Goal: Task Accomplishment & Management: Manage account settings

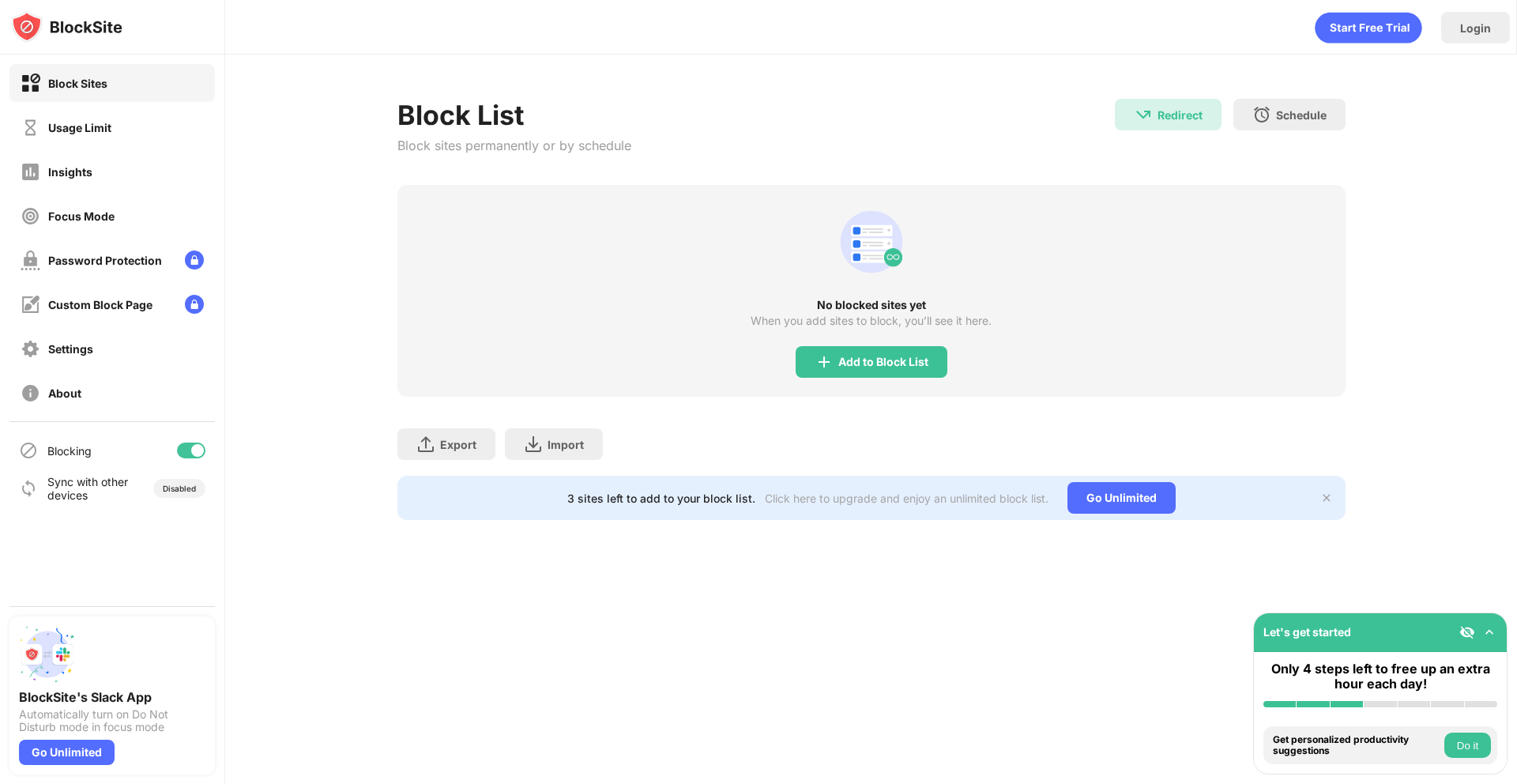
click at [916, 358] on div "Add to Block List" at bounding box center [883, 362] width 90 height 13
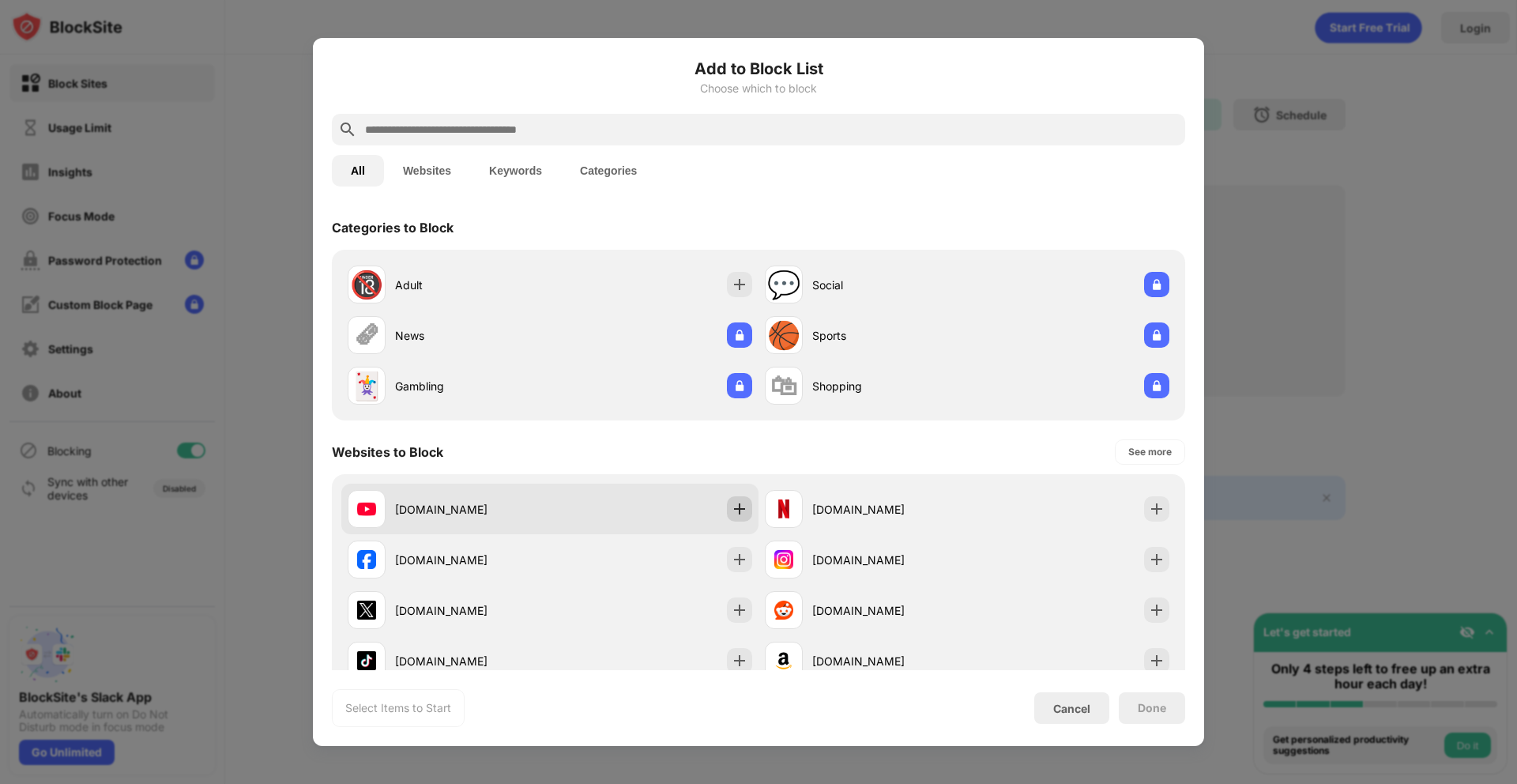
click at [726, 505] on div at bounding box center [739, 508] width 25 height 25
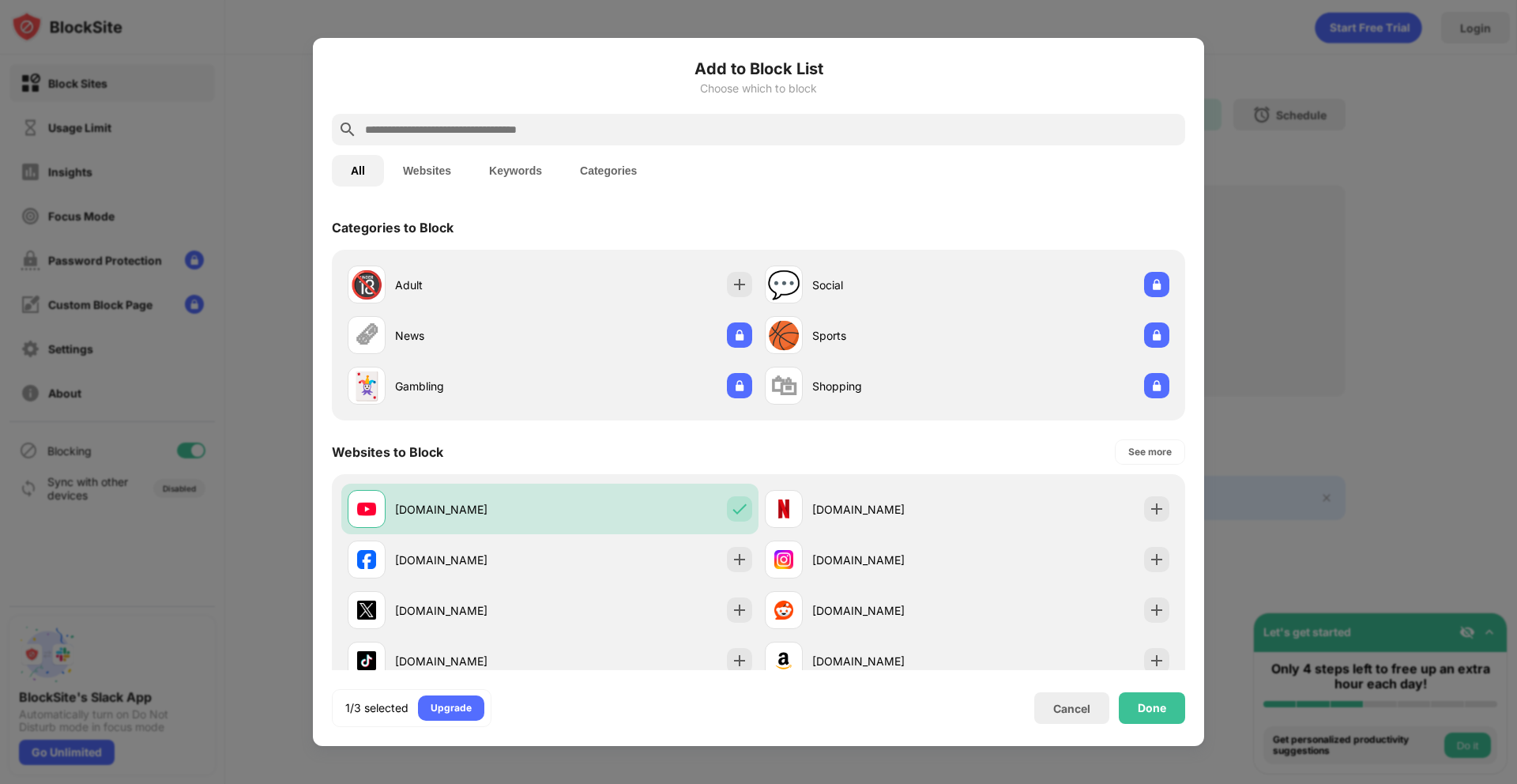
click at [742, 128] on input "text" at bounding box center [771, 129] width 816 height 19
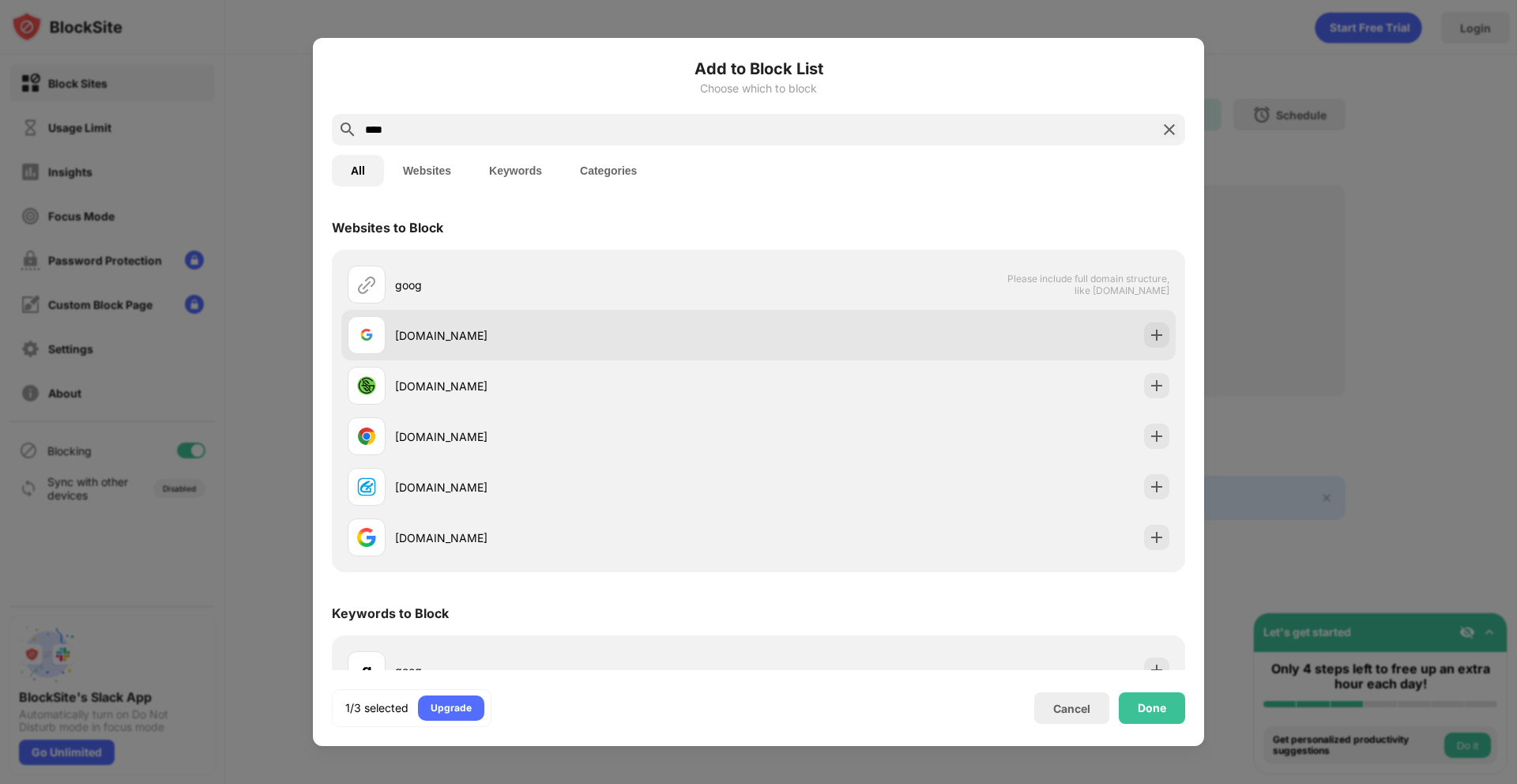
type input "****"
click at [708, 333] on div "[DOMAIN_NAME]" at bounding box center [576, 335] width 363 height 17
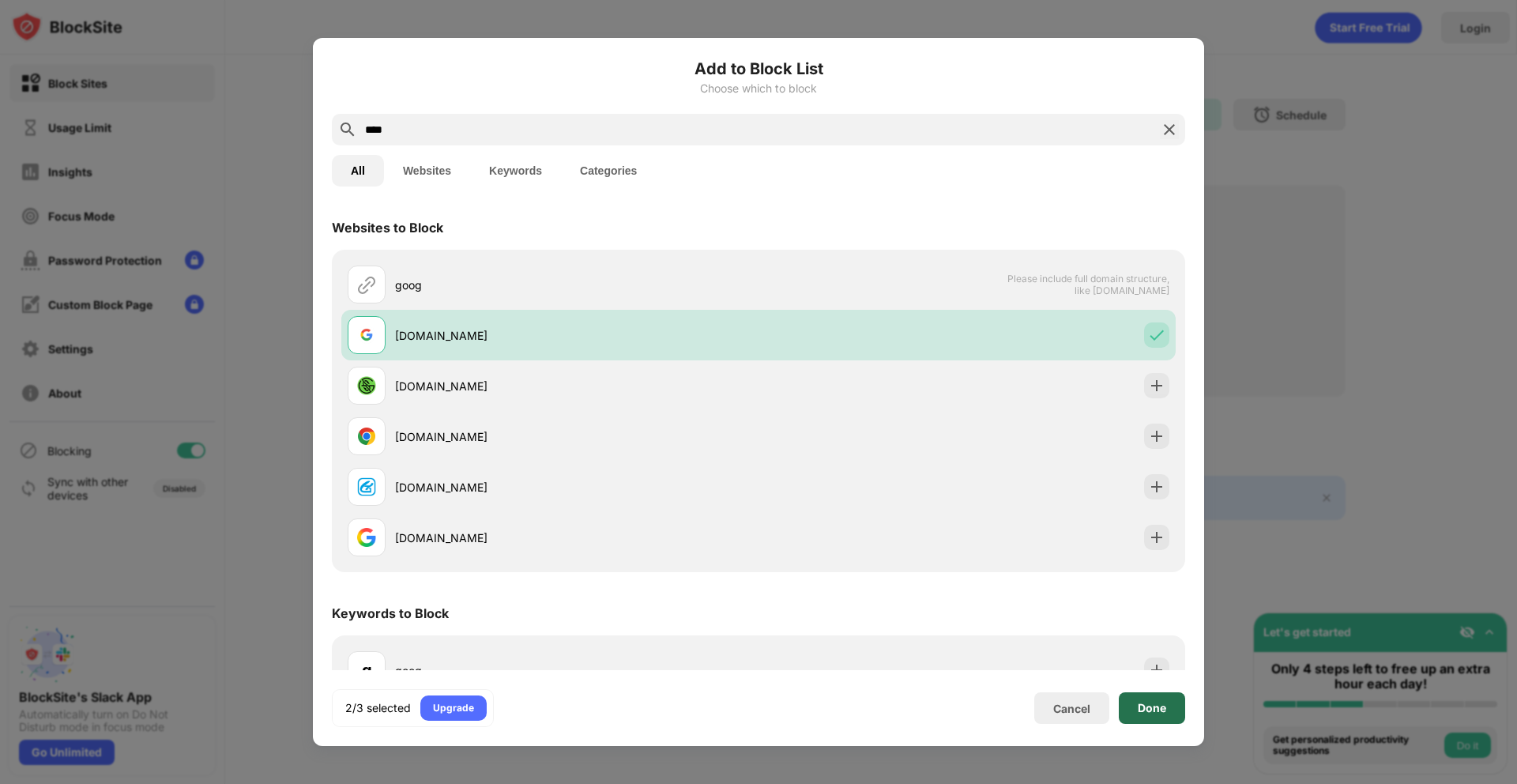
click at [1184, 720] on div "Done" at bounding box center [1151, 708] width 66 height 32
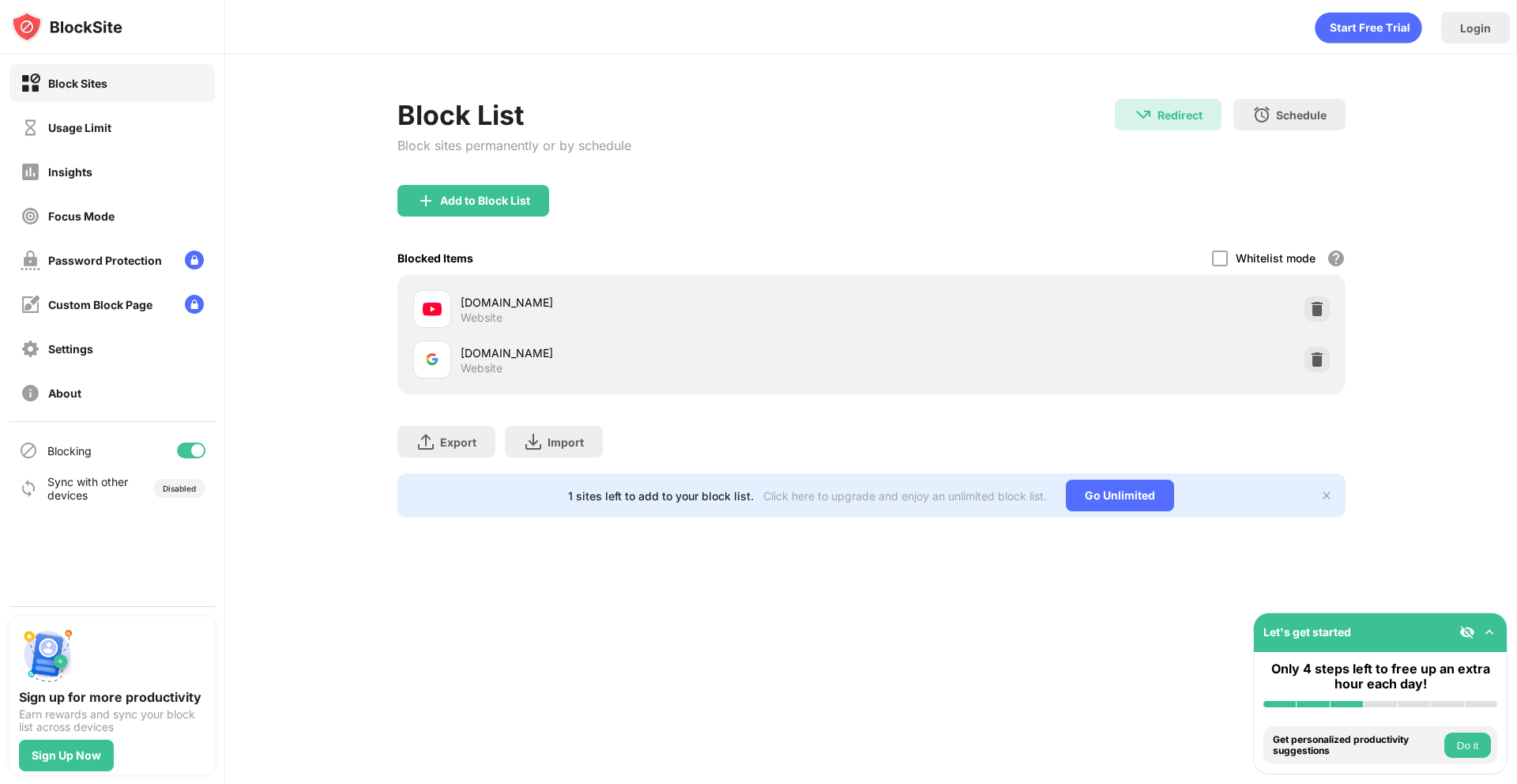
click at [1304, 308] on div "[DOMAIN_NAME] Website" at bounding box center [871, 308] width 929 height 50
click at [1310, 309] on img at bounding box center [1316, 308] width 16 height 16
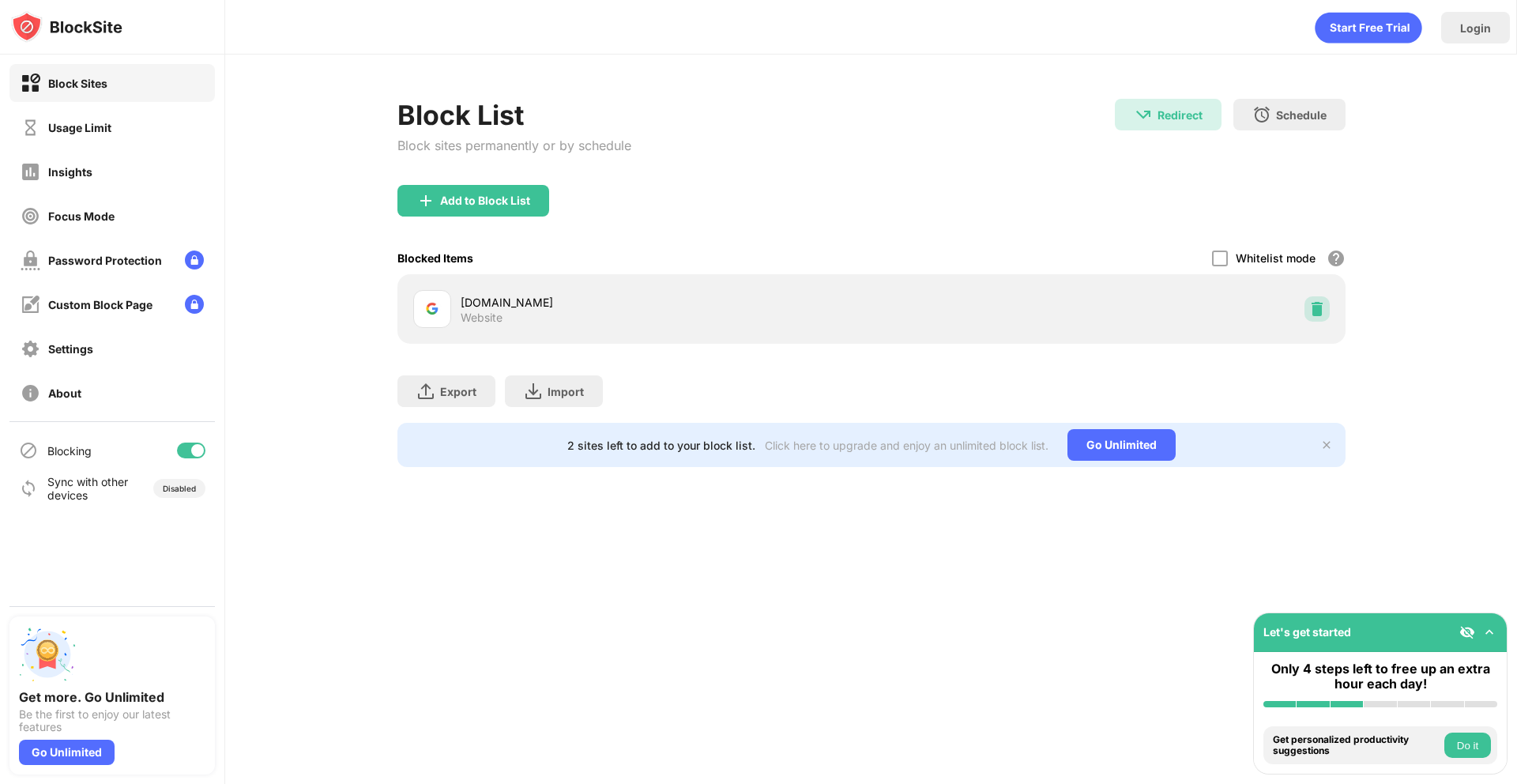
click at [1324, 298] on div at bounding box center [1316, 308] width 25 height 25
